Goal: Task Accomplishment & Management: Use online tool/utility

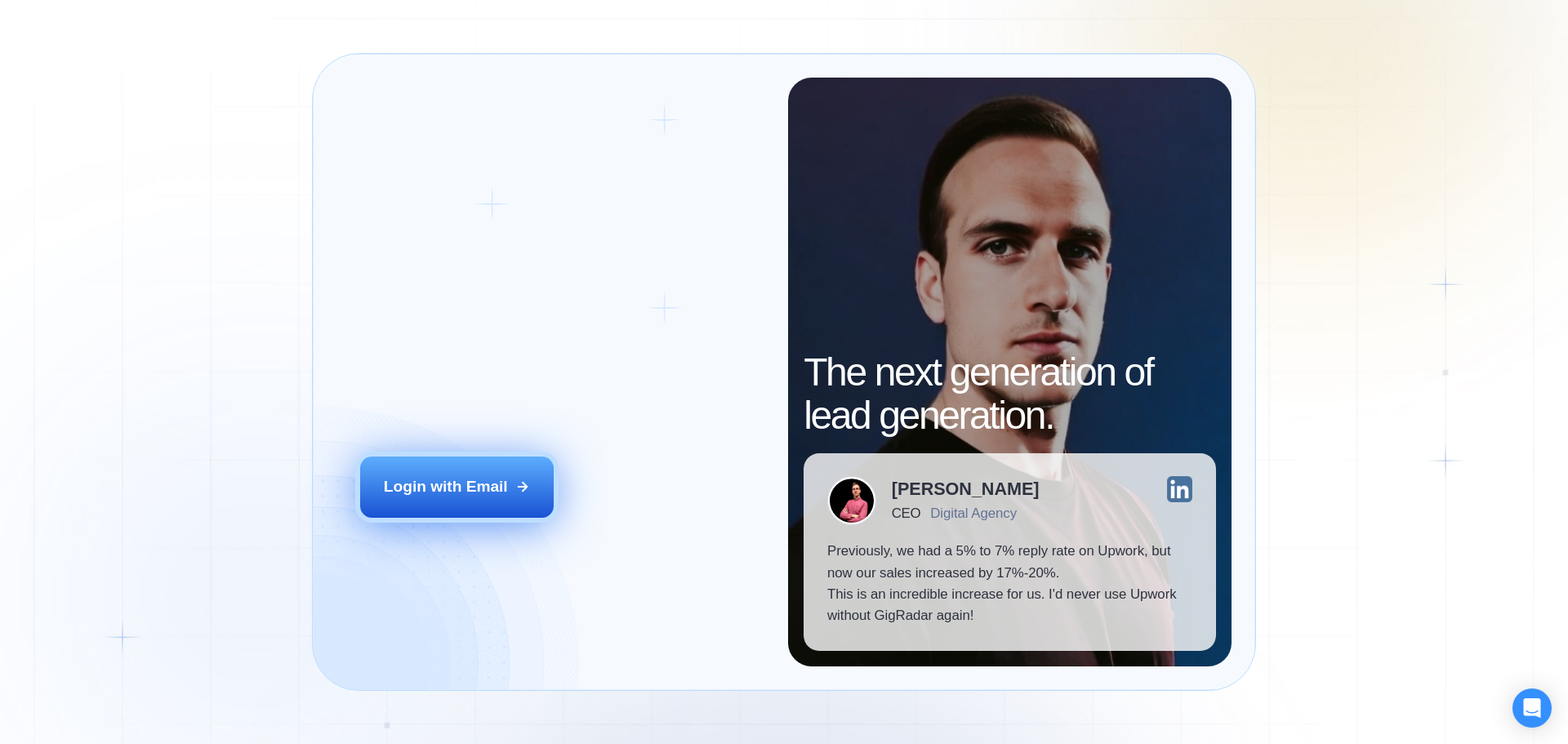
click at [498, 494] on div "Login with Email" at bounding box center [445, 486] width 124 height 21
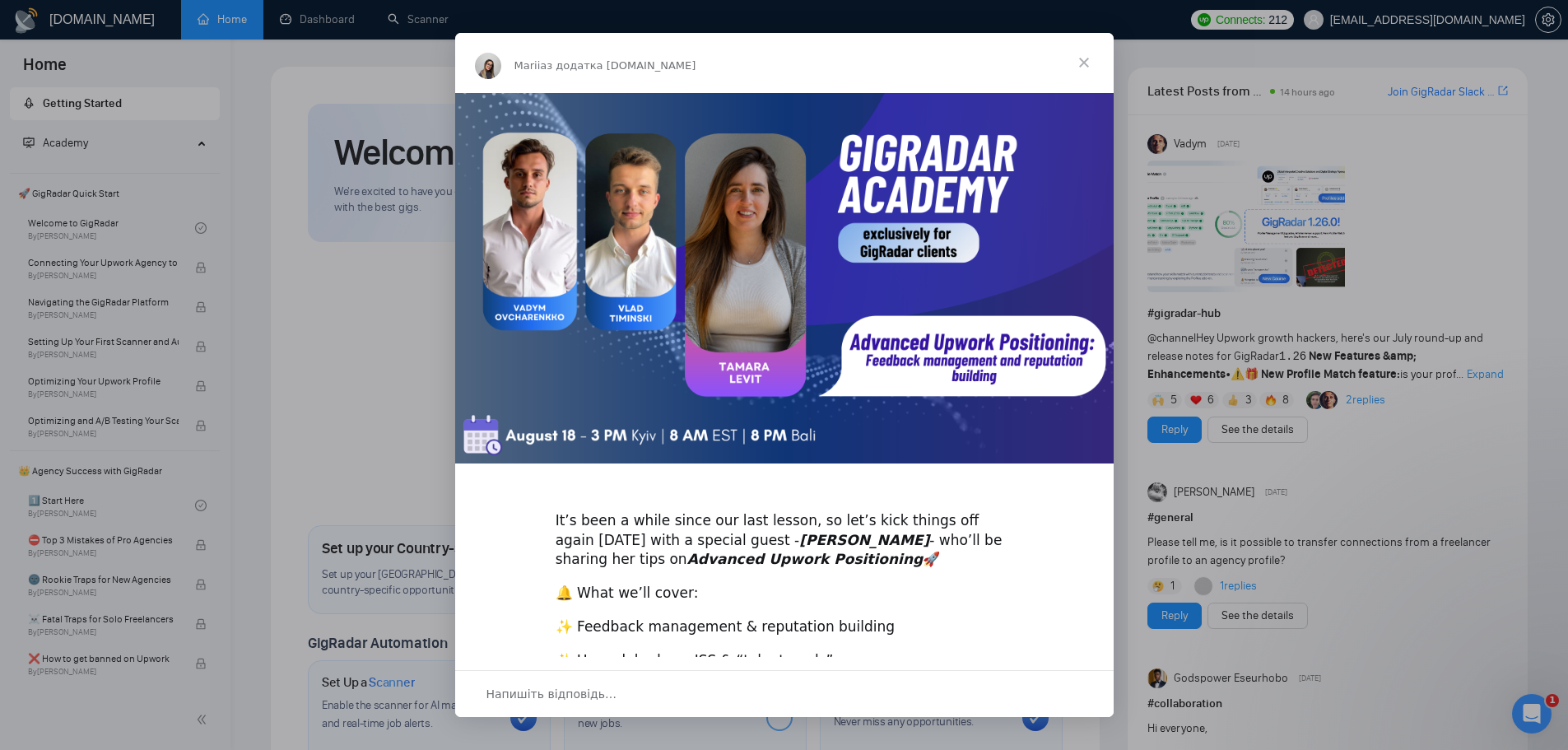
click at [1085, 65] on span "Закрити" at bounding box center [1083, 62] width 59 height 59
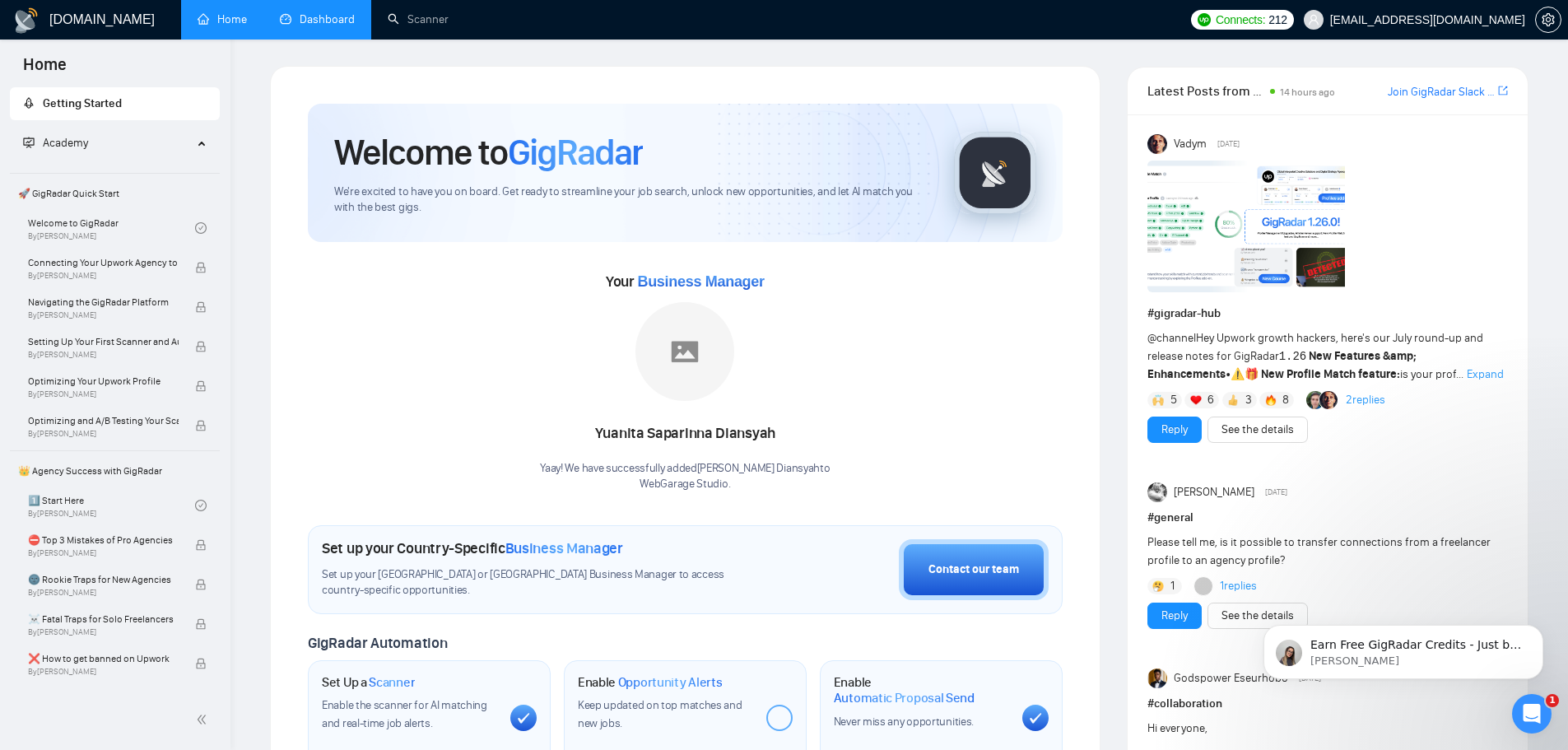
click at [344, 21] on link "Dashboard" at bounding box center [317, 19] width 75 height 14
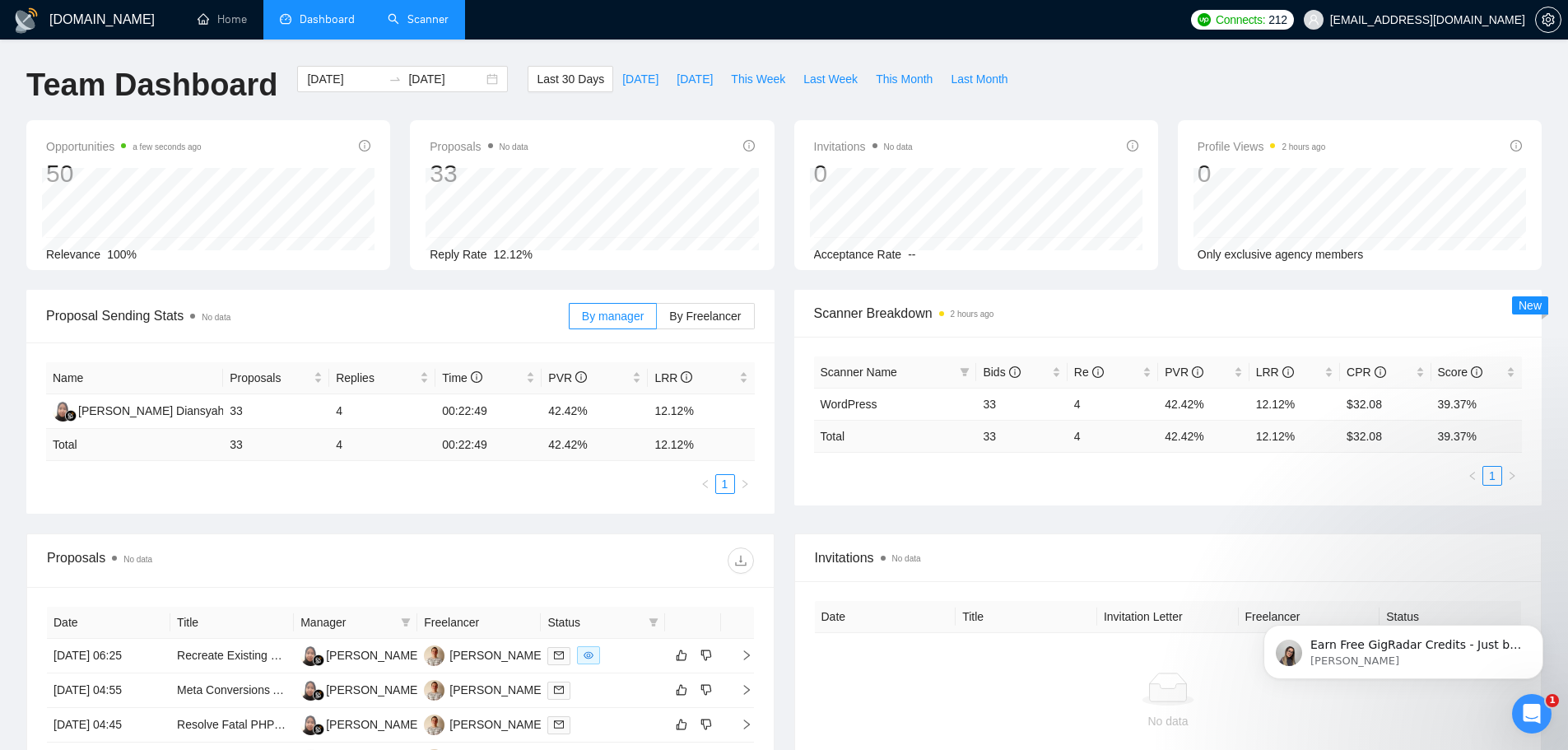
click at [424, 27] on link "Scanner" at bounding box center [418, 19] width 61 height 14
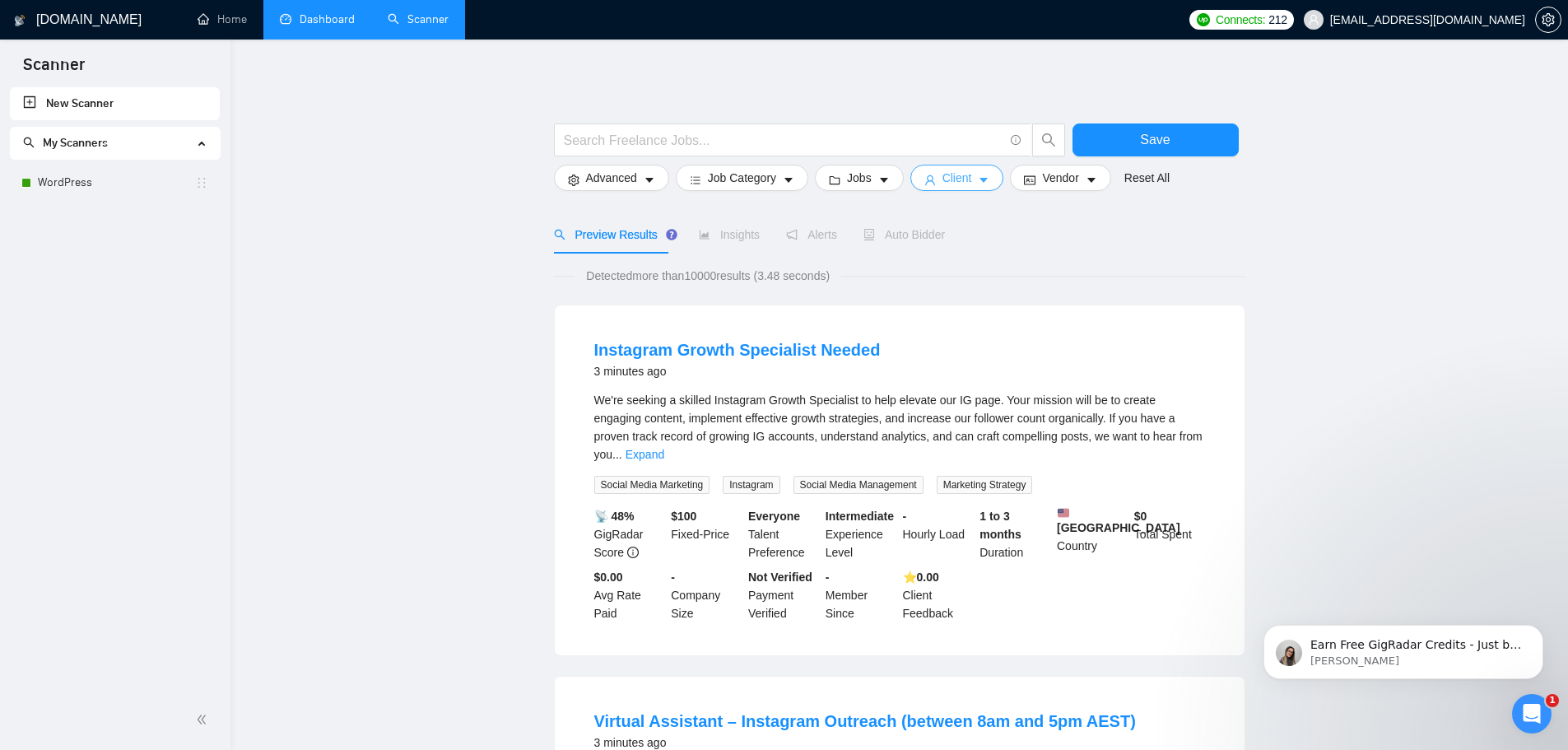
click at [978, 177] on icon "caret-down" at bounding box center [982, 180] width 11 height 11
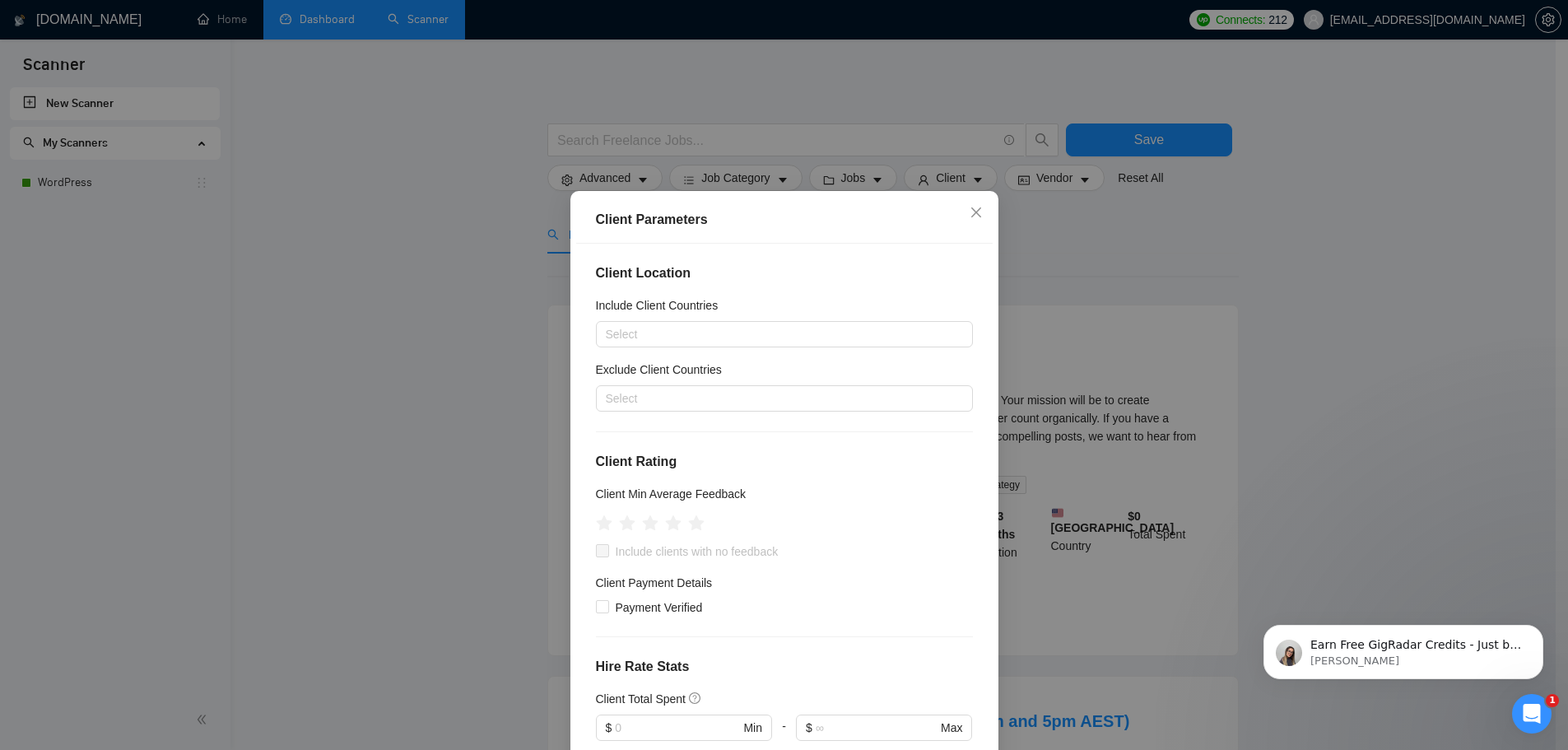
click at [1103, 187] on div "Client Parameters Client Location Include Client Countries Select Exclude Clien…" at bounding box center [784, 375] width 1568 height 750
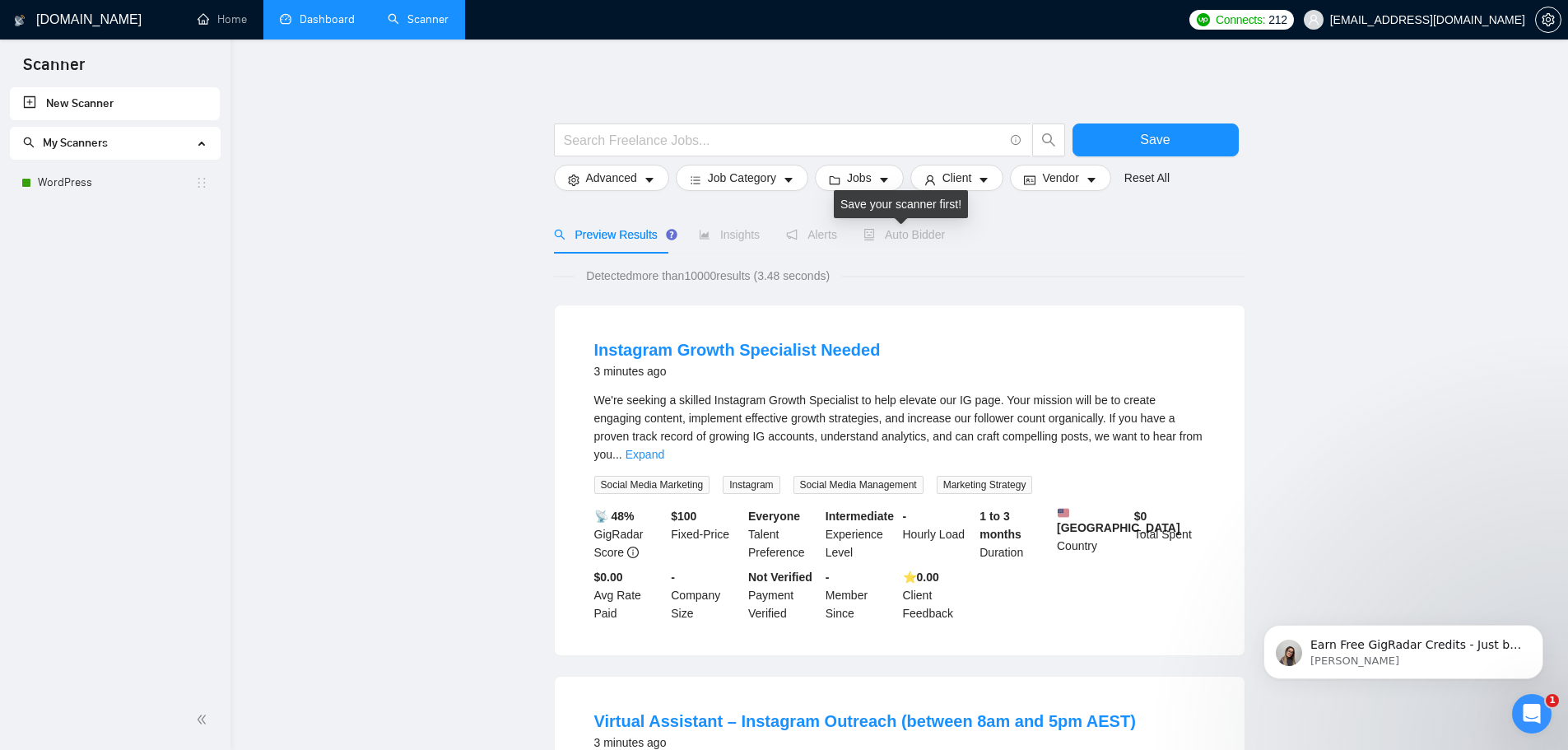
click at [874, 232] on span "Auto Bidder" at bounding box center [904, 234] width 82 height 13
click at [89, 190] on link "WordPress" at bounding box center [116, 183] width 158 height 33
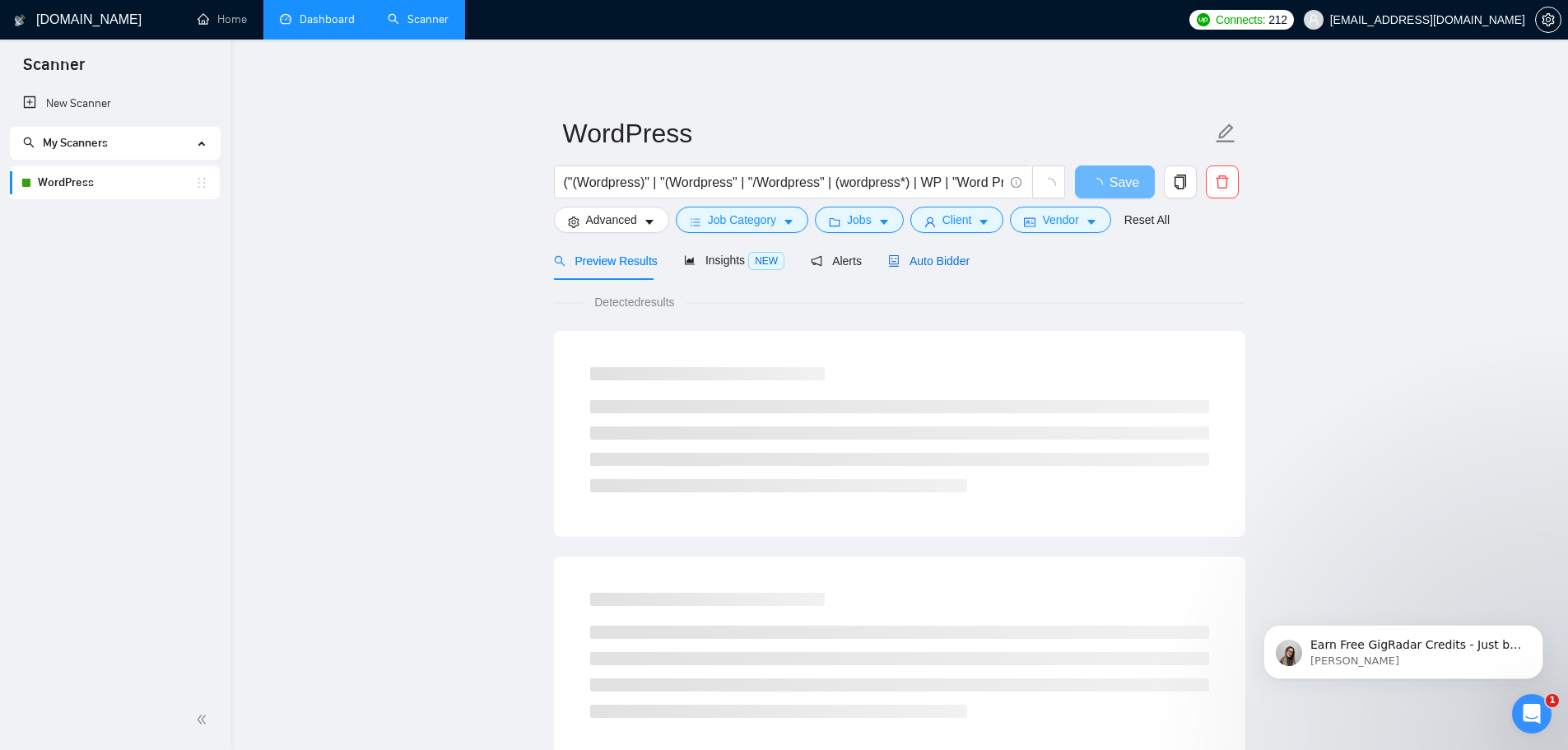
click at [902, 261] on span "Auto Bidder" at bounding box center [928, 260] width 82 height 13
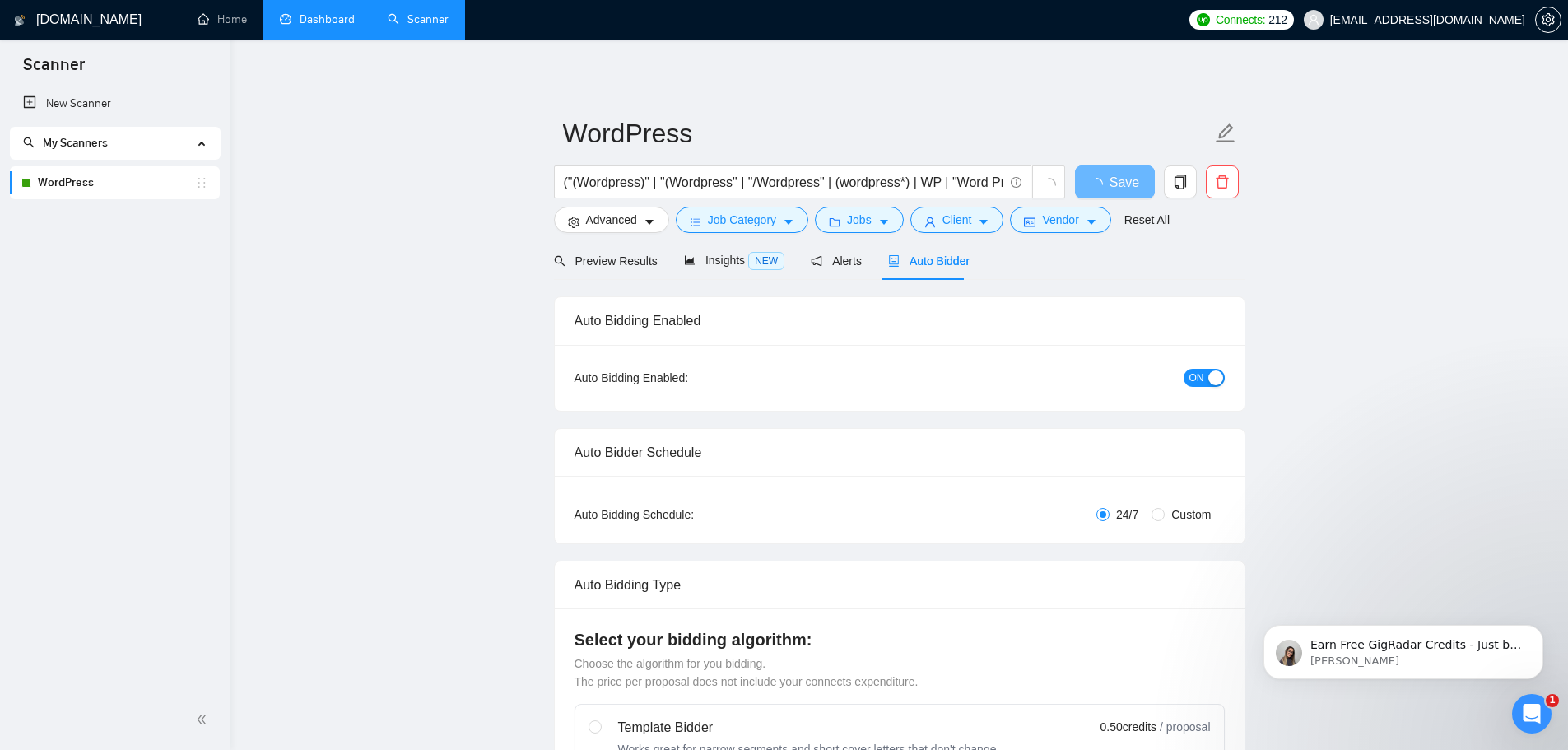
checkbox input "true"
click at [1208, 376] on div "button" at bounding box center [1215, 377] width 15 height 15
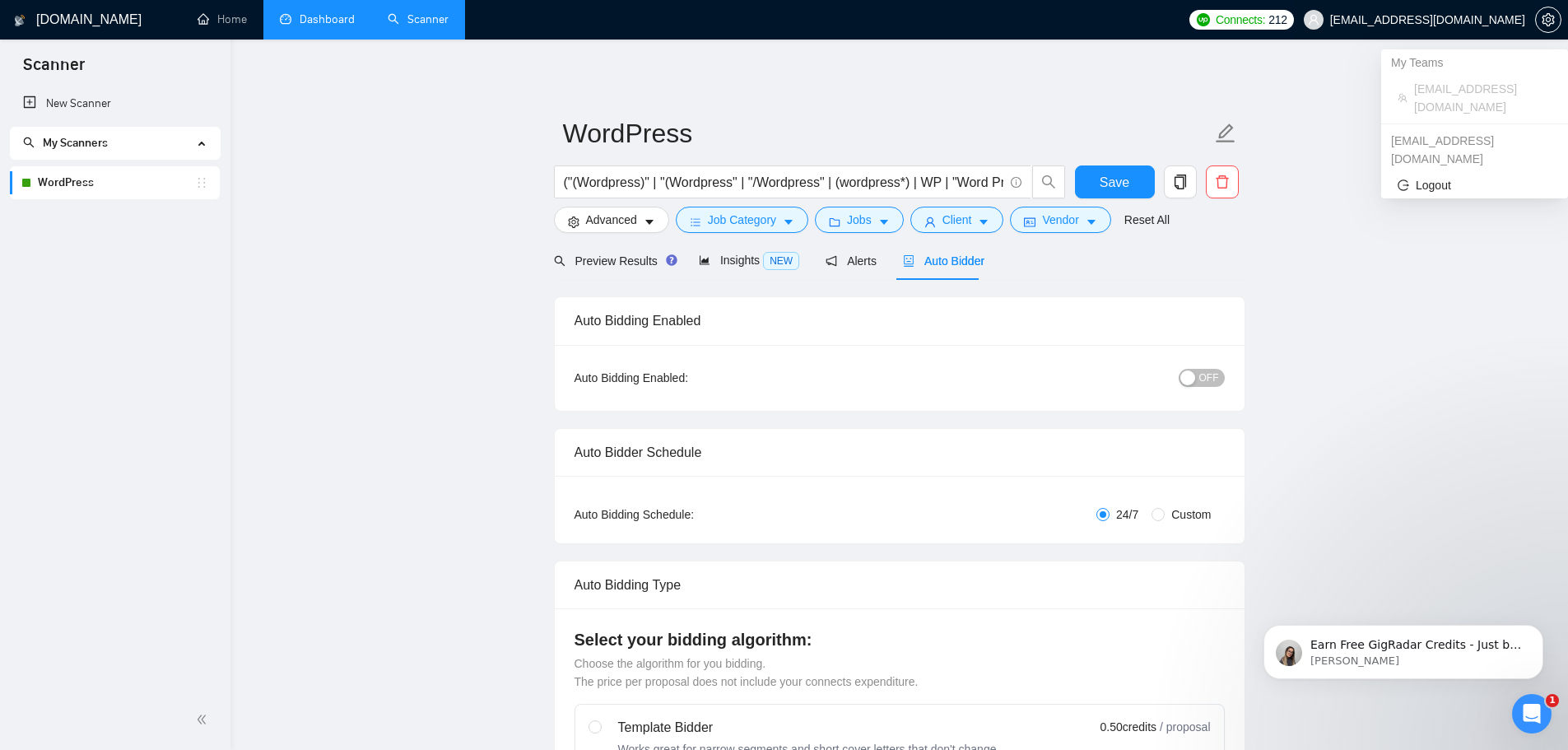
click at [1453, 20] on span "[EMAIL_ADDRESS][DOMAIN_NAME]" at bounding box center [1428, 20] width 195 height 0
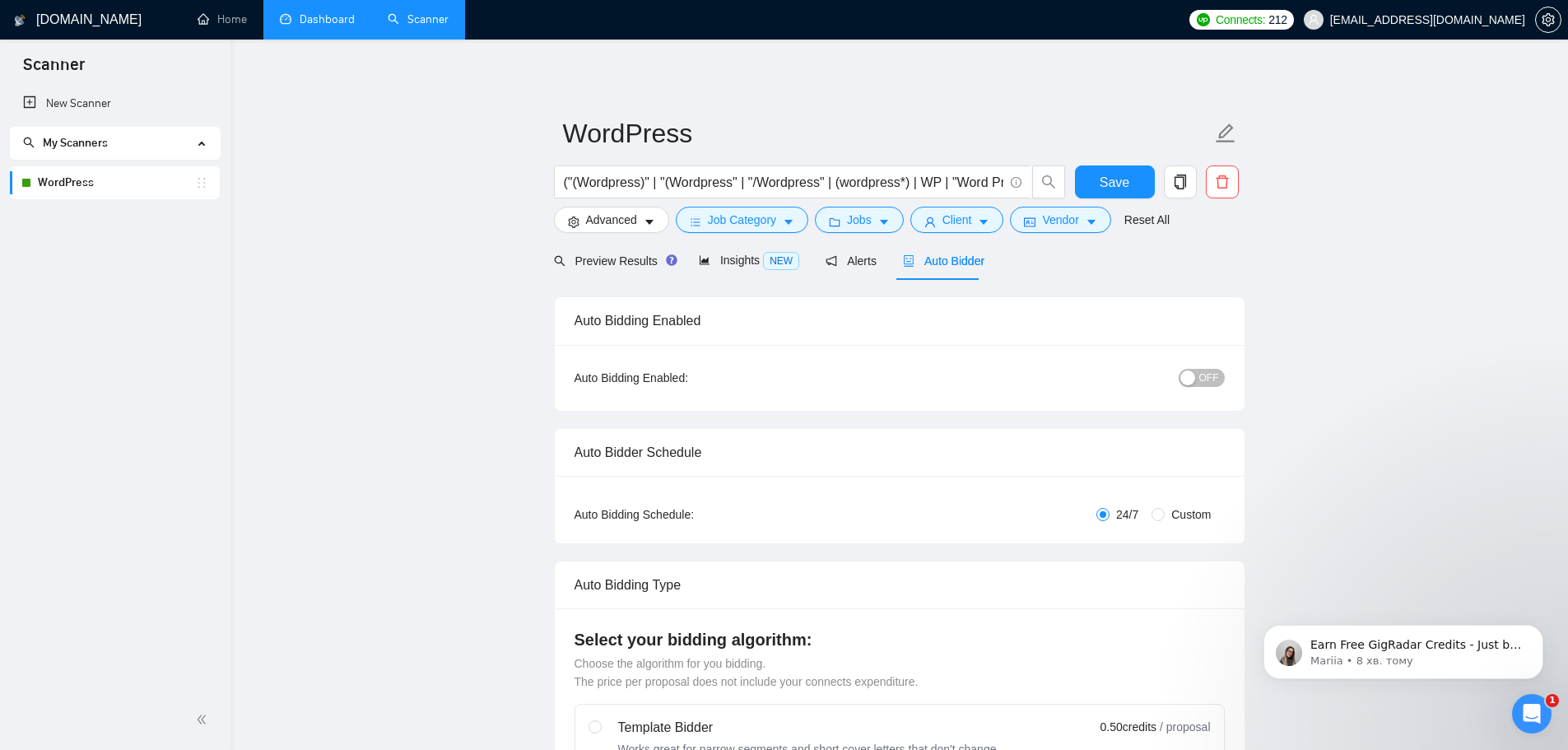
click at [1544, 716] on div "Відкрити програму для спілкування Intercom" at bounding box center [1531, 713] width 54 height 54
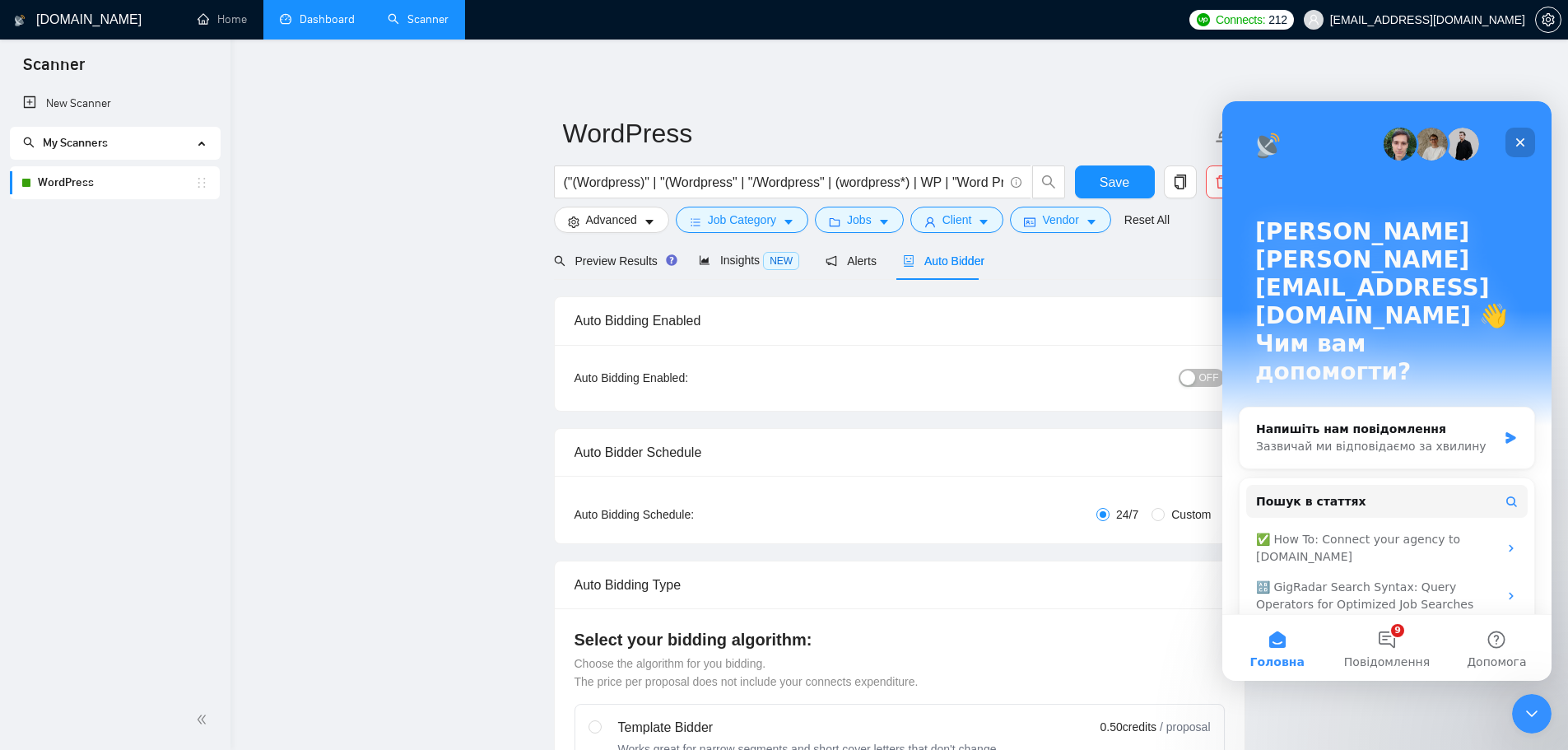
click at [1530, 138] on div "Закрити" at bounding box center [1520, 142] width 29 height 29
